Goal: Transaction & Acquisition: Purchase product/service

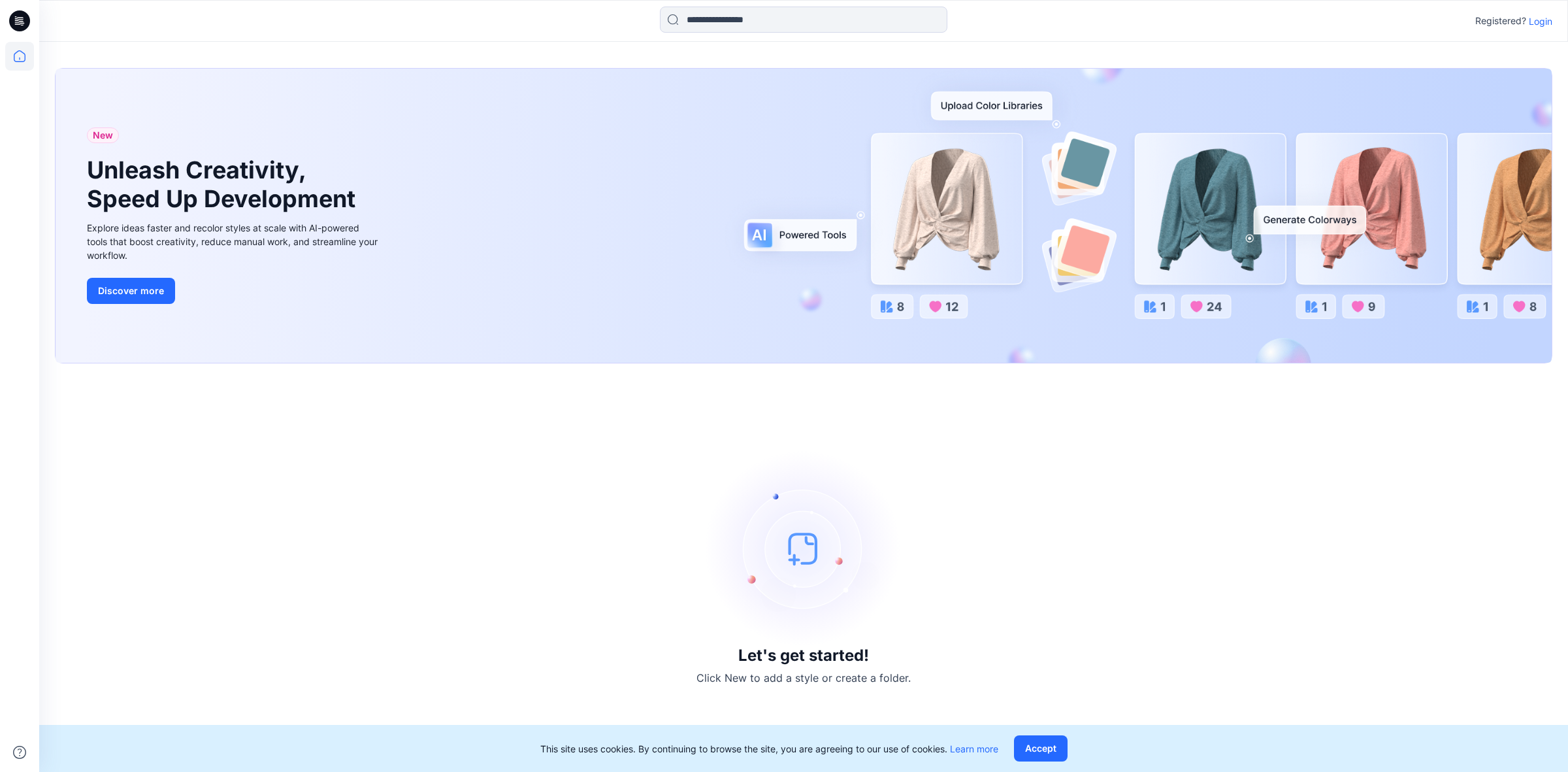
click at [1537, 20] on p "Login" at bounding box center [1541, 21] width 23 height 14
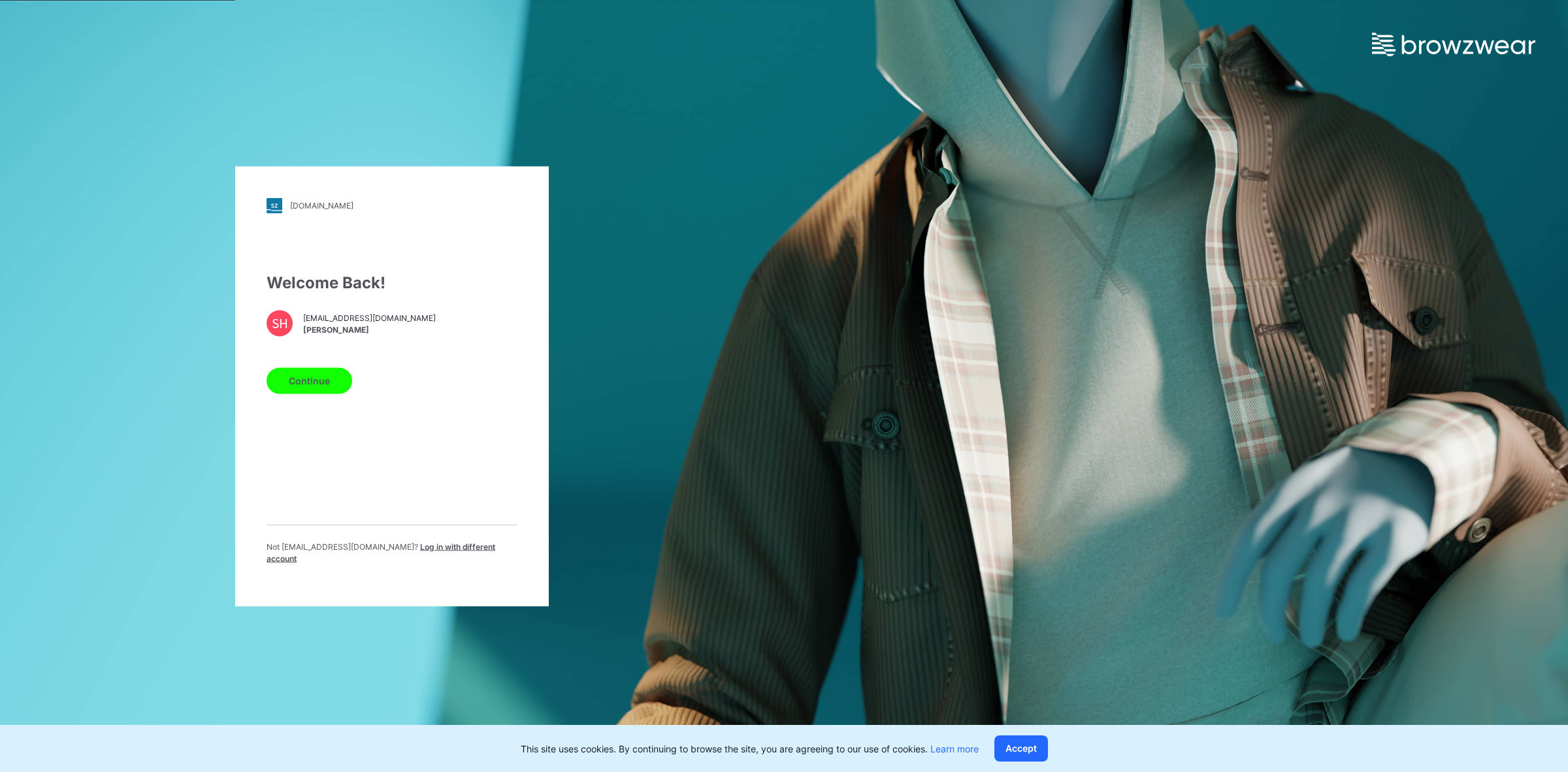
click at [303, 393] on button "Continue" at bounding box center [309, 380] width 86 height 27
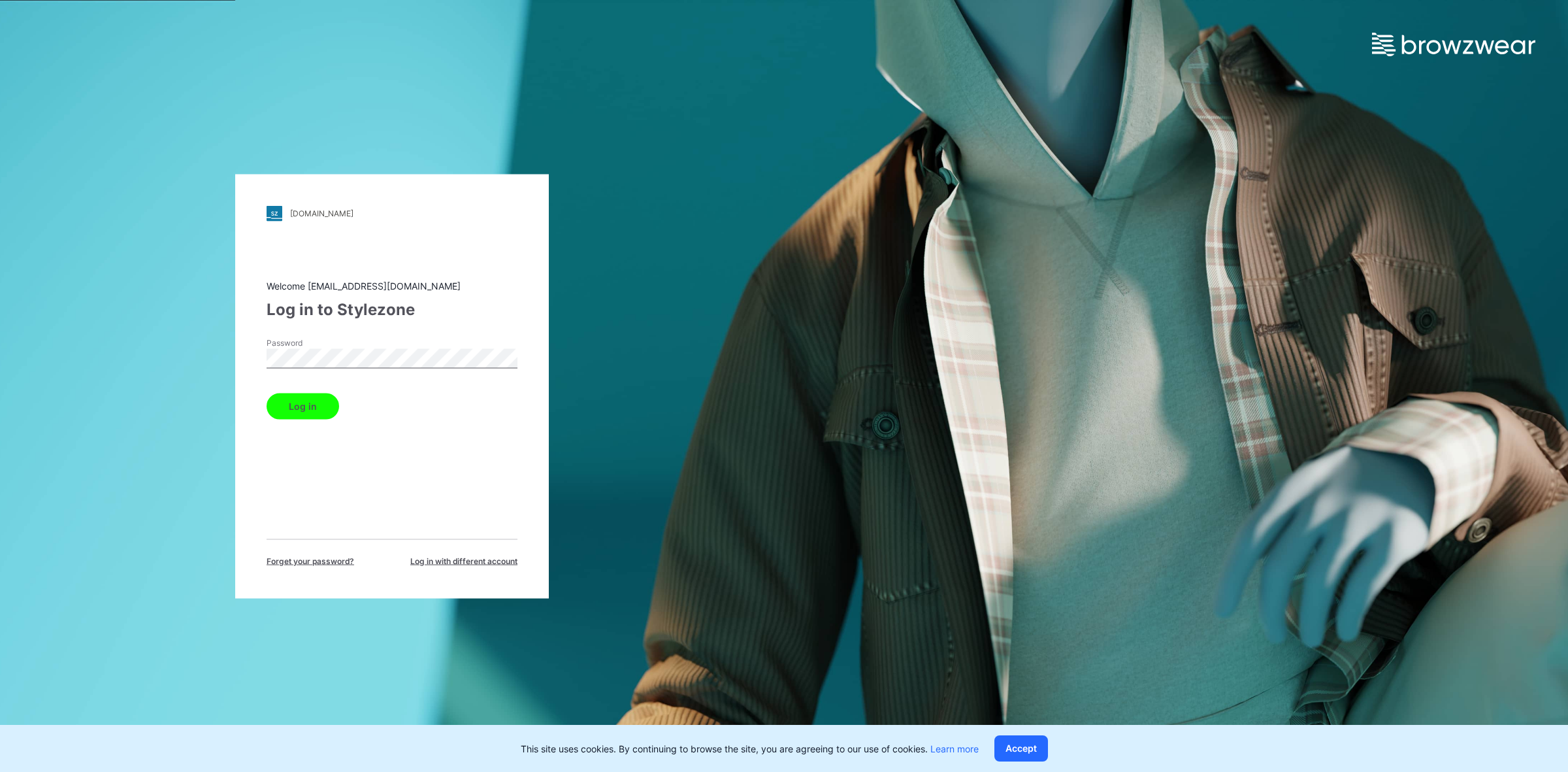
click at [343, 401] on div "Log in" at bounding box center [392, 403] width 251 height 31
click at [312, 411] on button "Log in" at bounding box center [303, 406] width 72 height 27
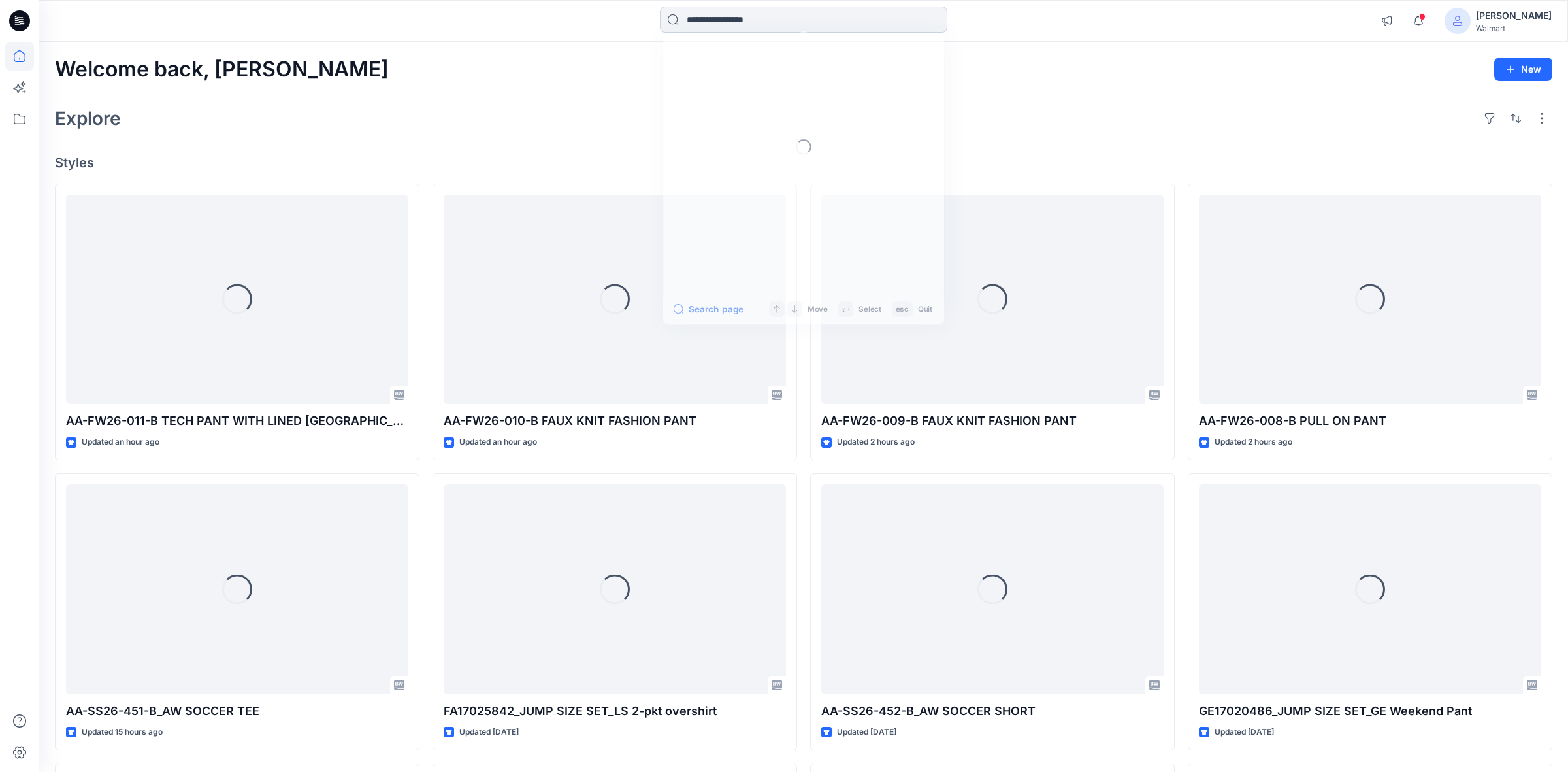
click at [739, 27] on input at bounding box center [804, 19] width 287 height 27
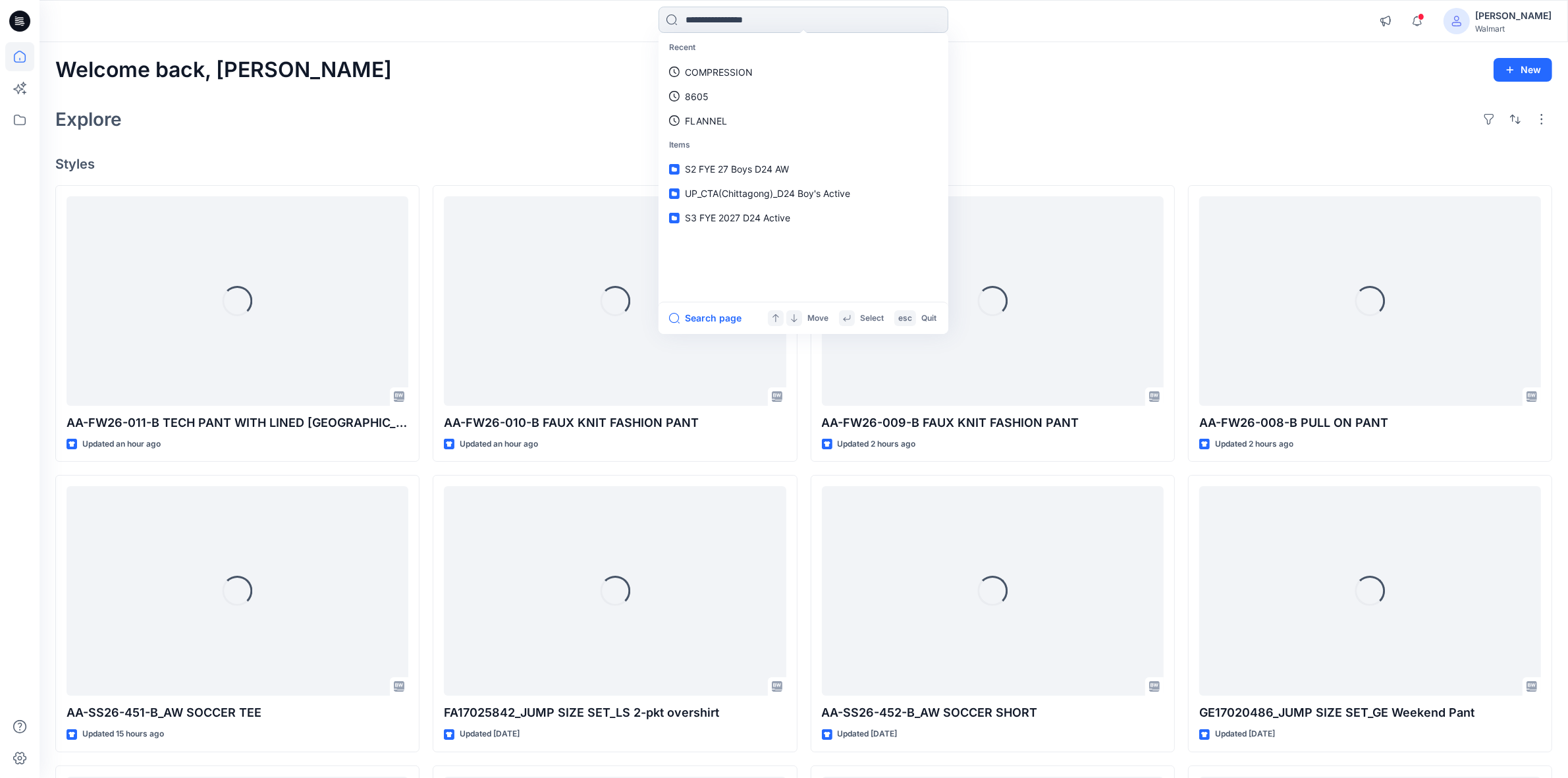
paste input "**********"
type input "**********"
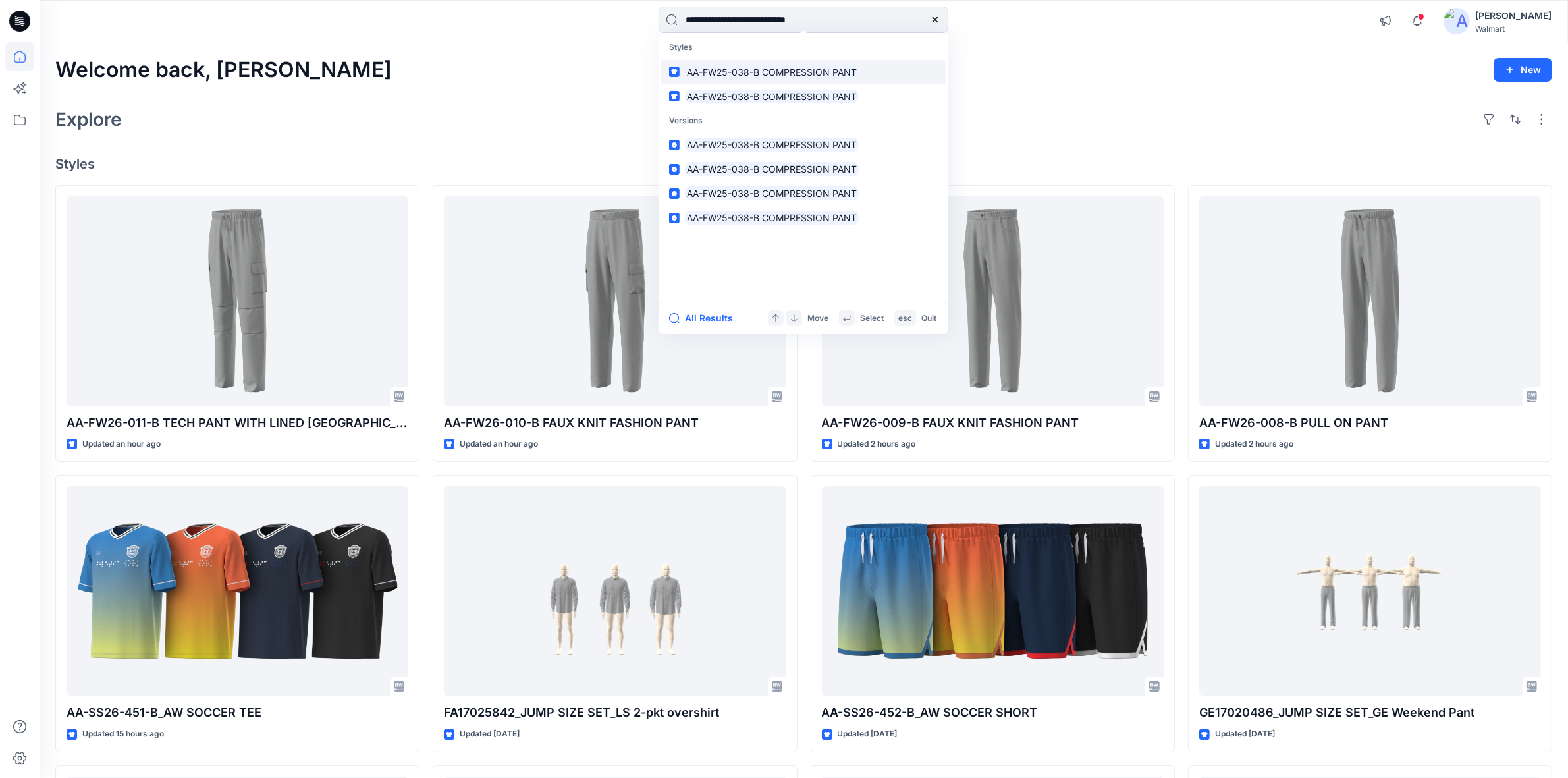
click at [812, 74] on mark "AA-FW25-038-B COMPRESSION PANT" at bounding box center [771, 72] width 174 height 15
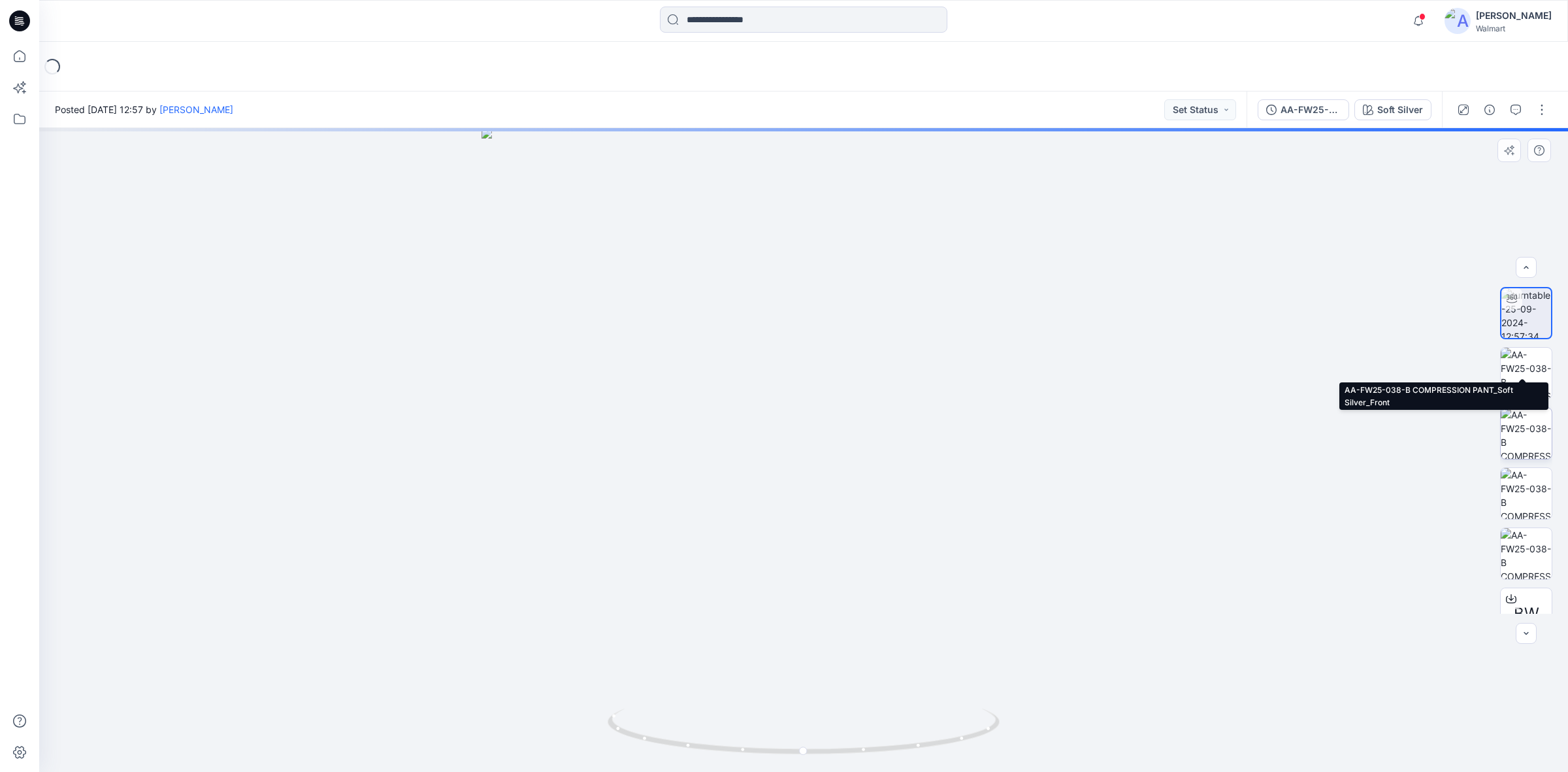
scroll to position [145, 0]
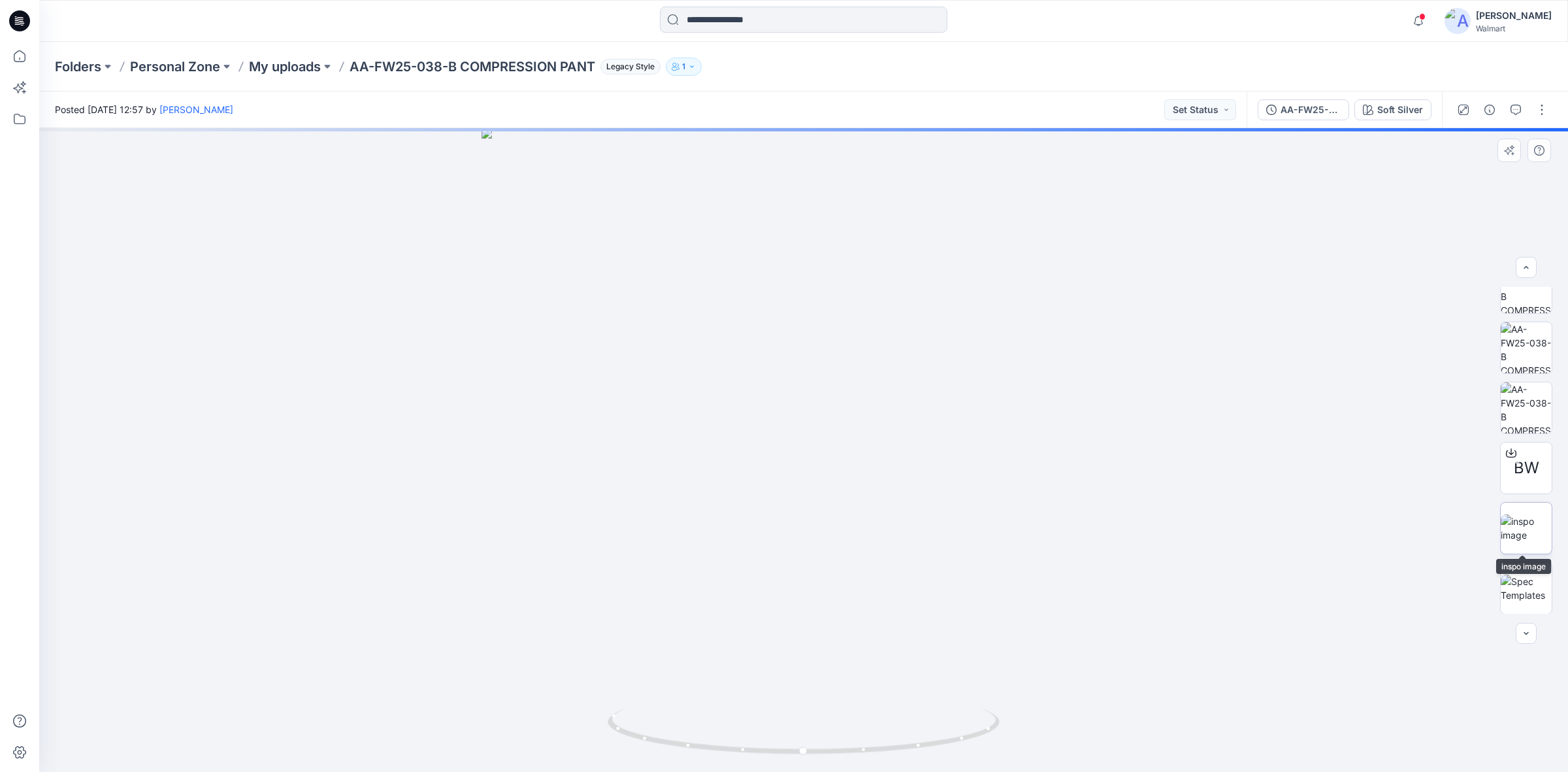
click at [1525, 525] on img at bounding box center [1526, 529] width 51 height 27
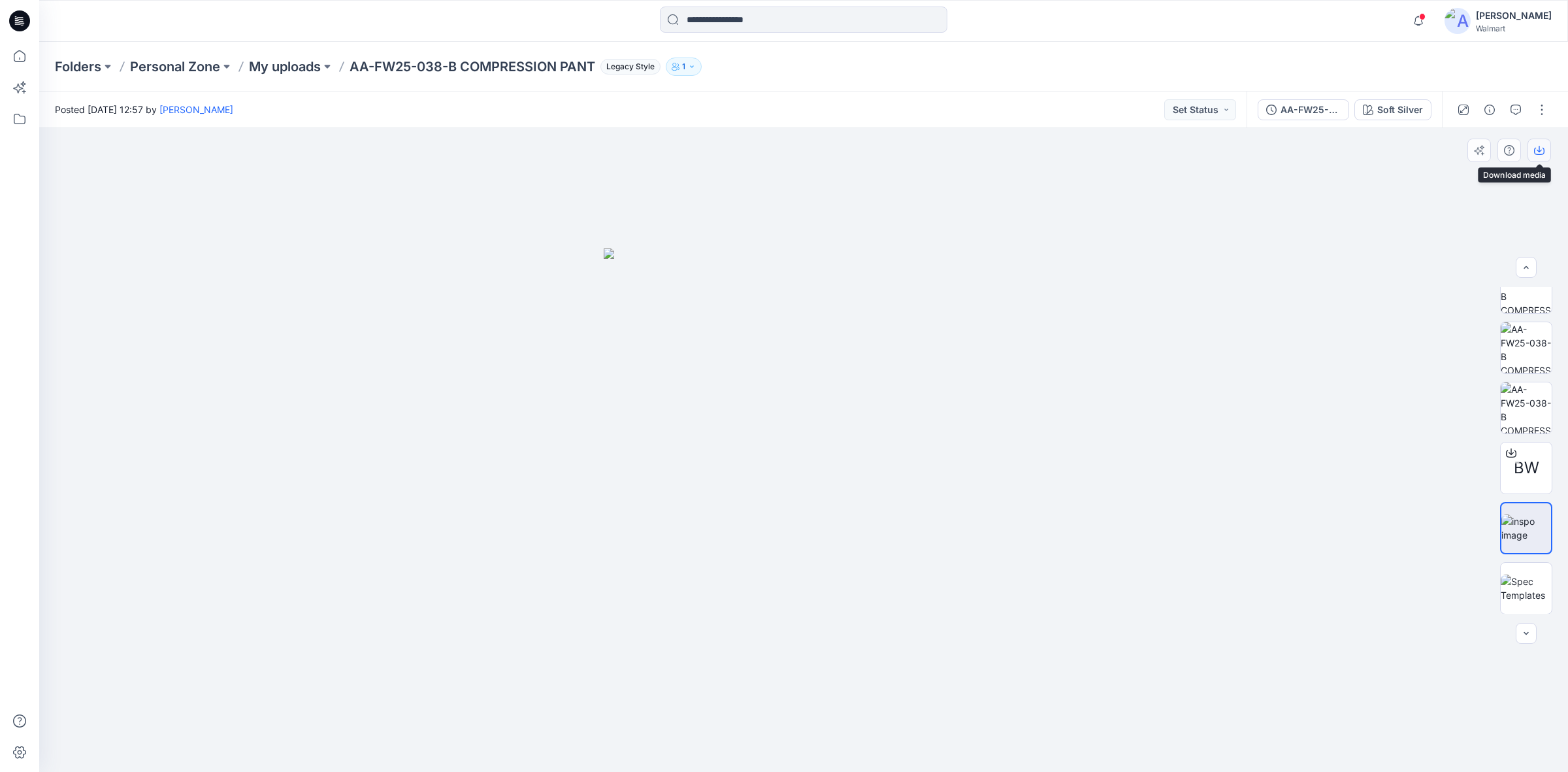
click at [1539, 153] on icon "button" at bounding box center [1539, 150] width 10 height 10
click at [1073, 92] on div "Posted Wednesday, September 25, 2024 12:57 by Shabbir Hashmi Set Status" at bounding box center [643, 109] width 1208 height 36
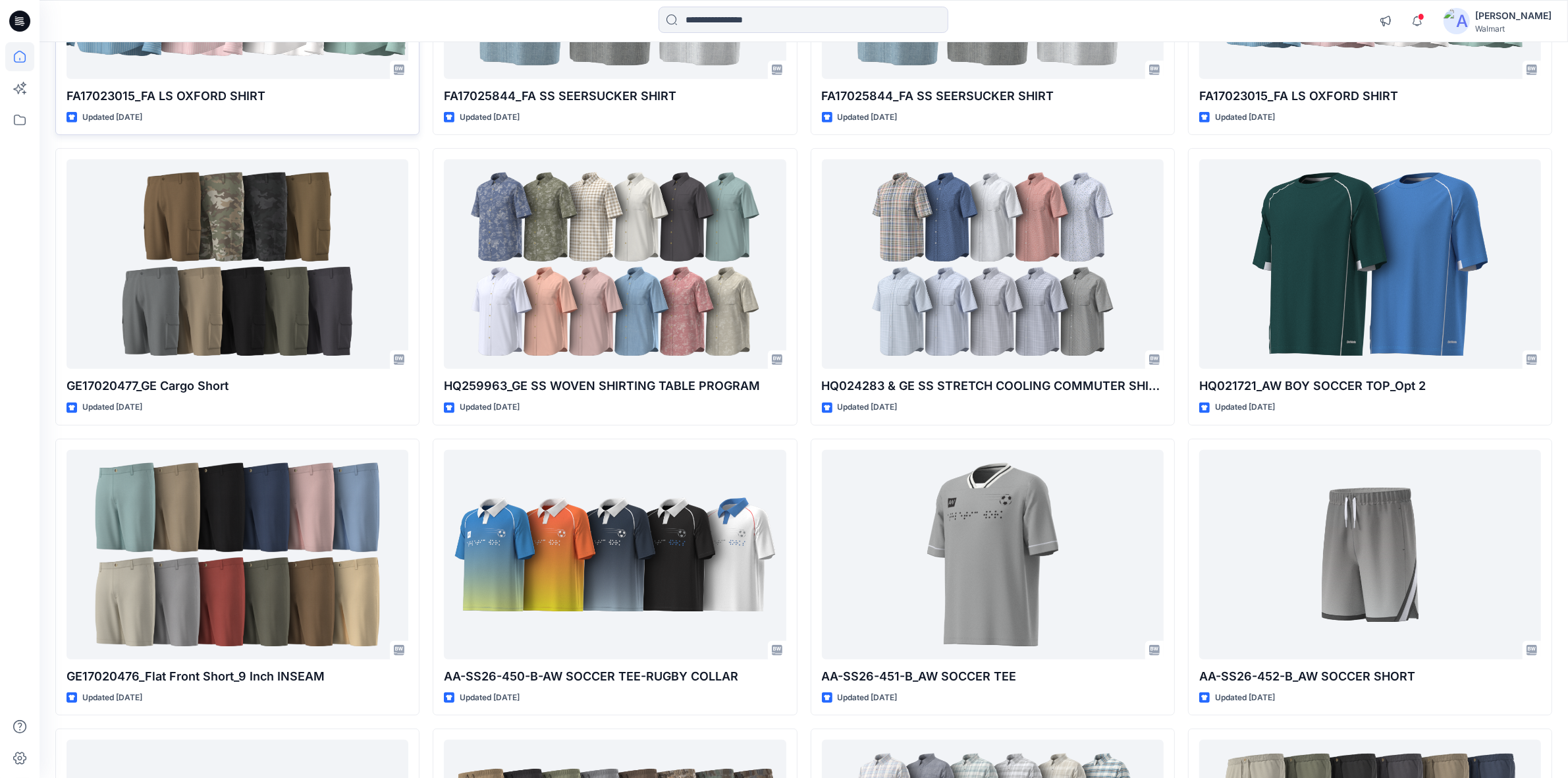
drag, startPoint x: 25, startPoint y: 18, endPoint x: 100, endPoint y: 69, distance: 90.7
click at [25, 18] on icon at bounding box center [19, 21] width 21 height 21
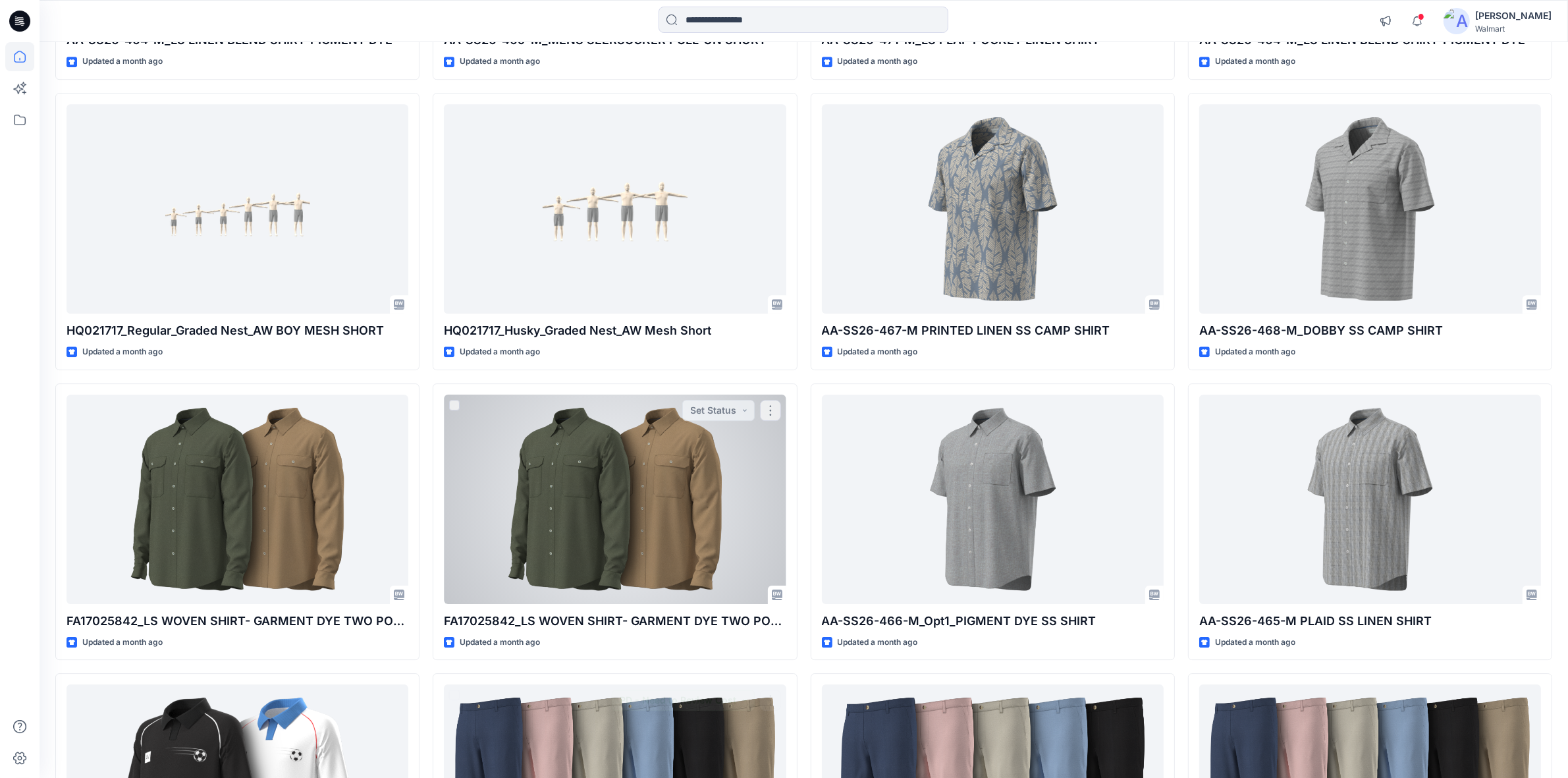
scroll to position [4698, 0]
